Goal: Navigation & Orientation: Find specific page/section

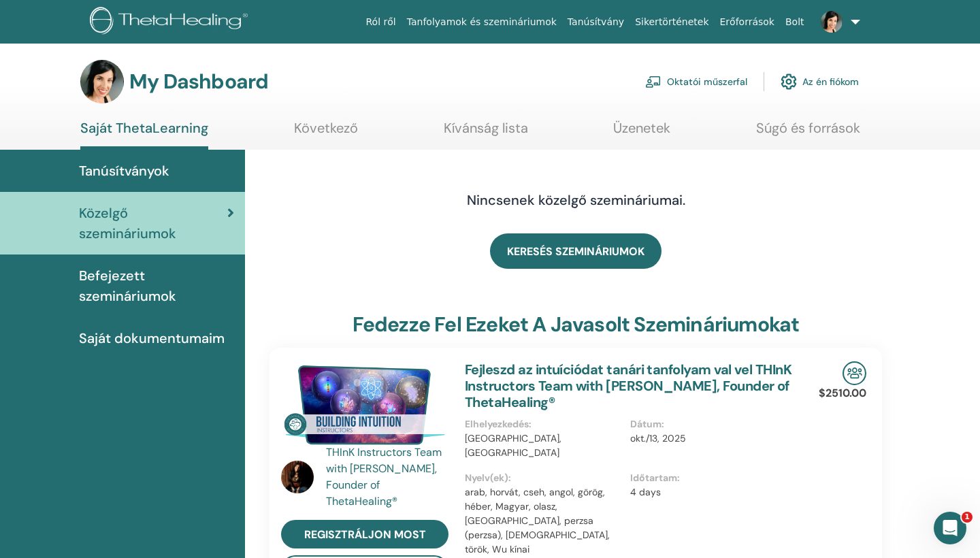
click at [856, 20] on link at bounding box center [838, 22] width 56 height 44
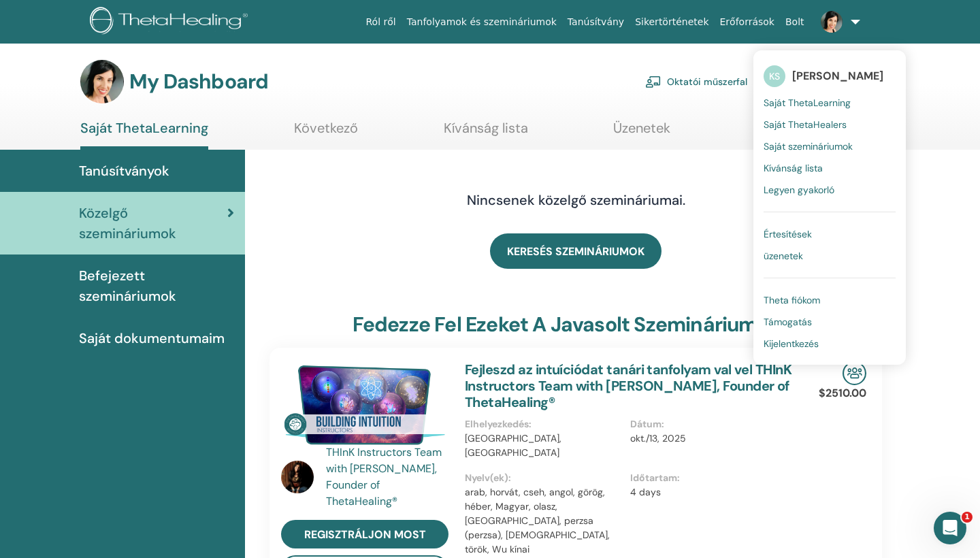
click at [834, 105] on span "Saját ThetaLearning" at bounding box center [807, 103] width 87 height 12
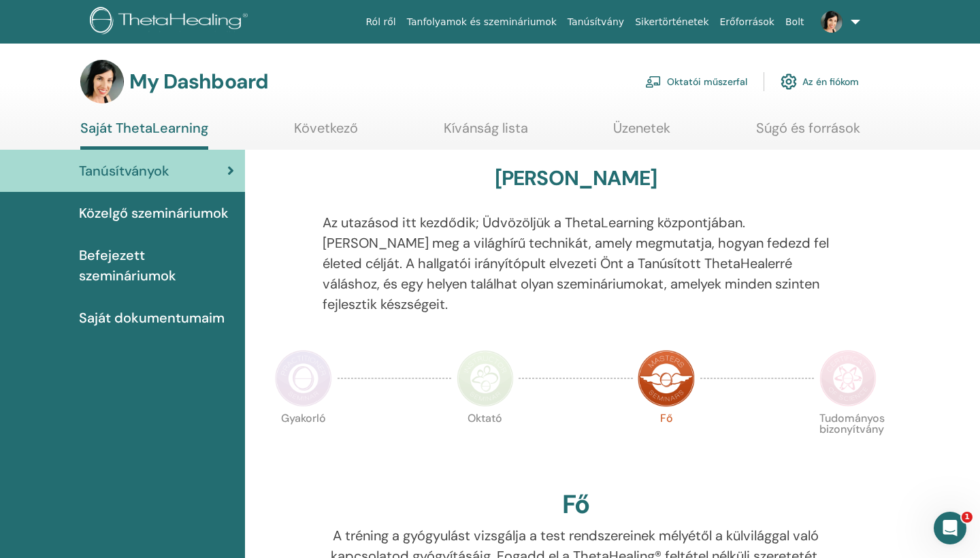
click at [131, 214] on span "Közelgő szemináriumok" at bounding box center [154, 213] width 150 height 20
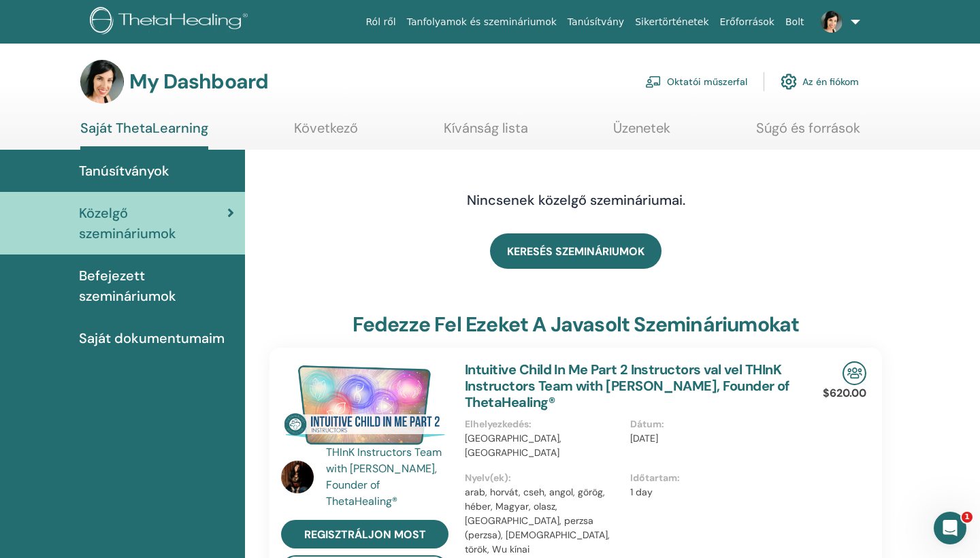
click at [125, 293] on span "Befejezett szemináriumok" at bounding box center [156, 285] width 155 height 41
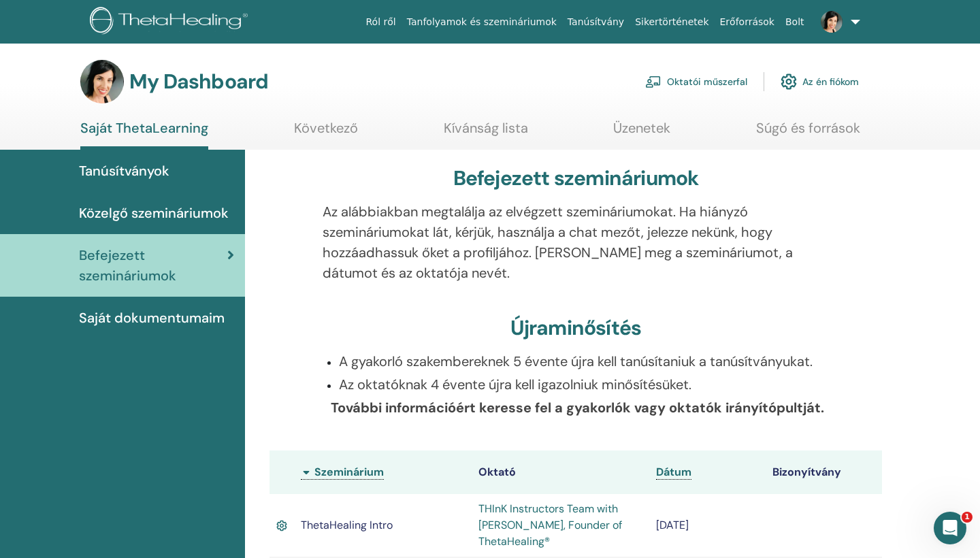
click at [530, 22] on link "Tanfolyamok és szemináriumok" at bounding box center [482, 22] width 161 height 25
click at [515, 20] on link "Tanfolyamok és szemináriumok" at bounding box center [482, 22] width 161 height 25
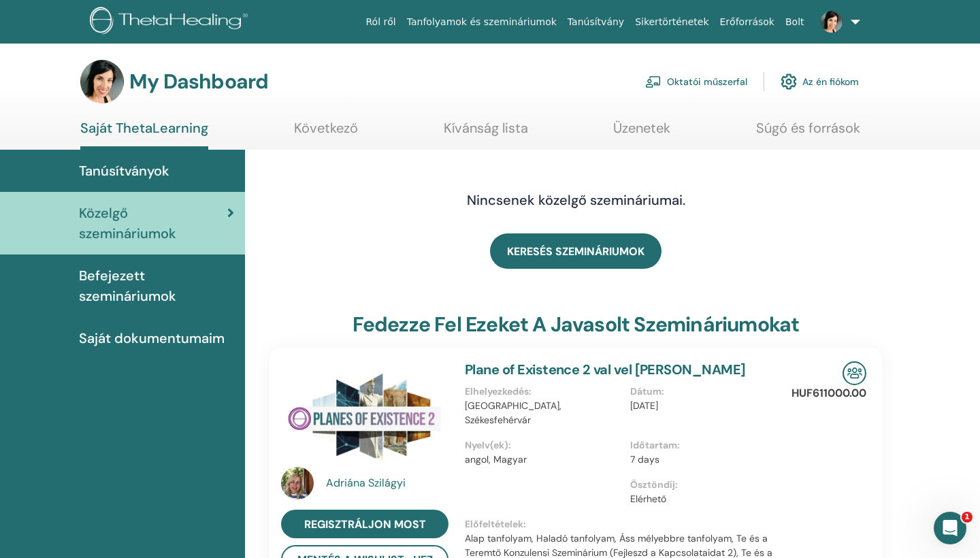
click at [719, 84] on link "Oktatói műszerfal" at bounding box center [696, 82] width 102 height 30
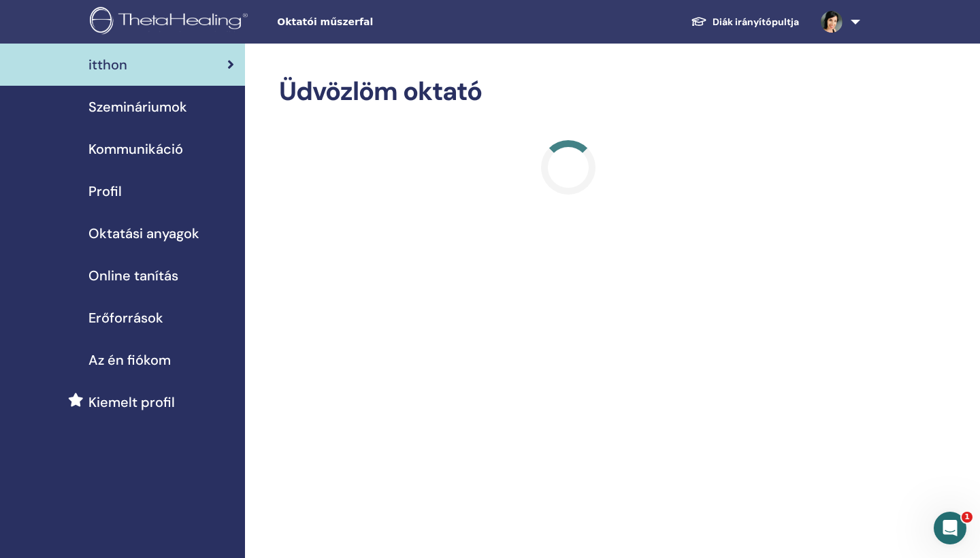
click at [144, 109] on span "Szemináriumok" at bounding box center [137, 107] width 99 height 20
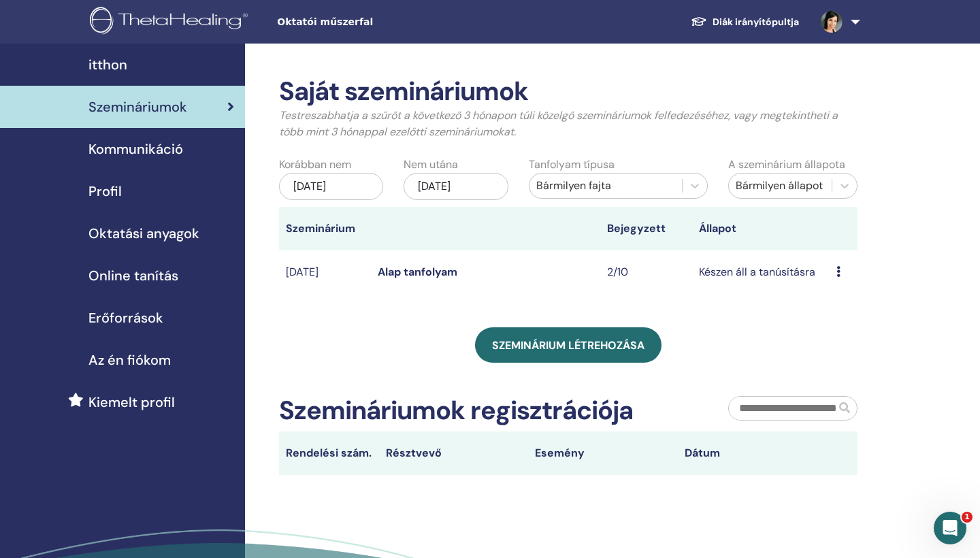
click at [174, 319] on div "Erőforrások" at bounding box center [122, 318] width 223 height 20
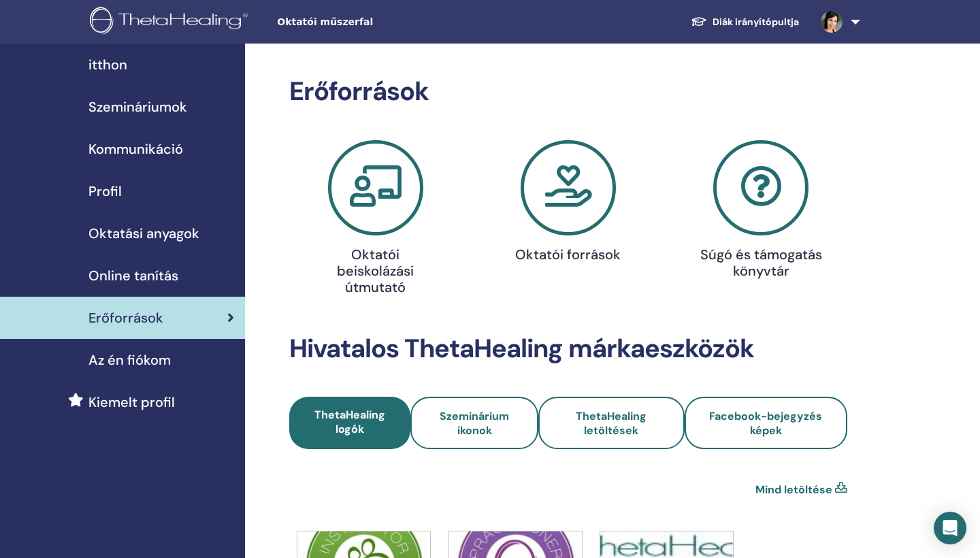
click at [146, 106] on span "Szemináriumok" at bounding box center [137, 107] width 99 height 20
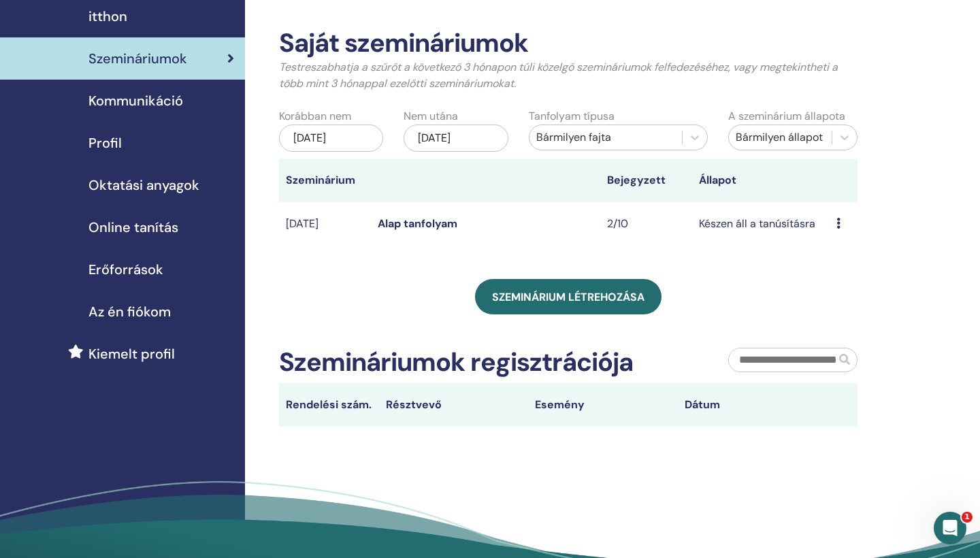
scroll to position [48, 0]
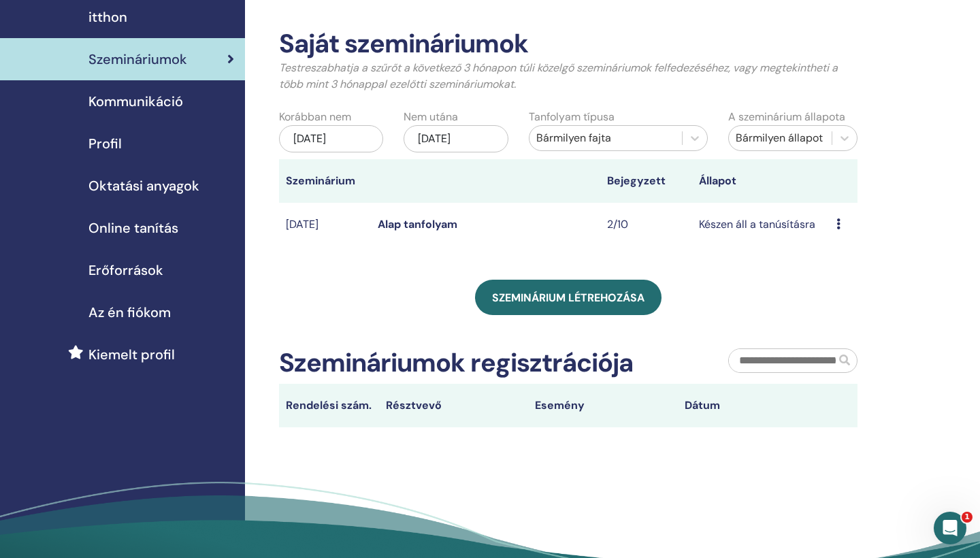
click at [412, 226] on link "Alap tanfolyam" at bounding box center [418, 224] width 80 height 14
